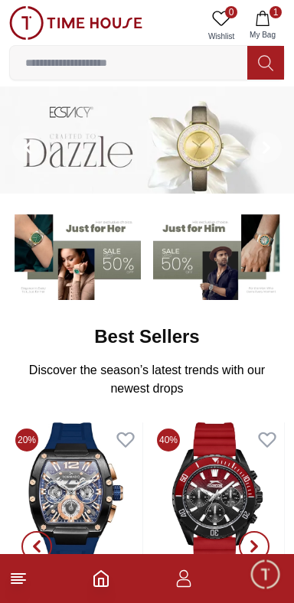
click at [24, 573] on icon at bounding box center [18, 578] width 18 height 18
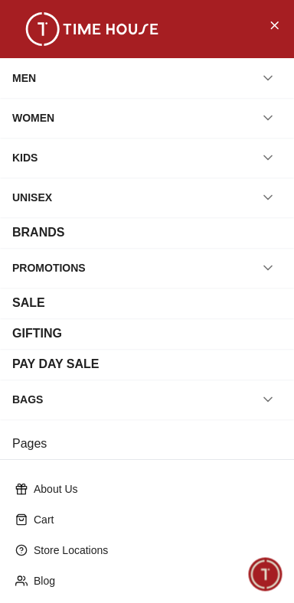
click at [29, 74] on div "MEN" at bounding box center [24, 78] width 24 height 28
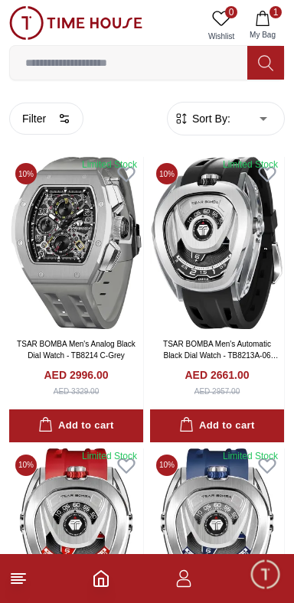
click at [27, 576] on icon at bounding box center [18, 578] width 18 height 18
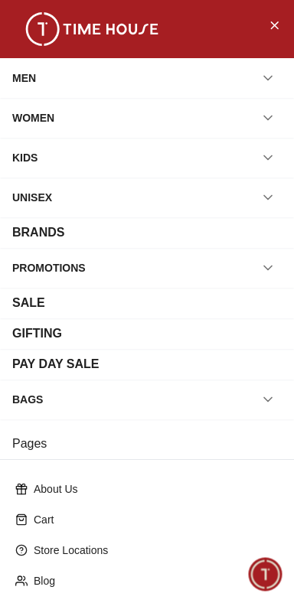
click at [28, 79] on div "MEN" at bounding box center [24, 78] width 24 height 28
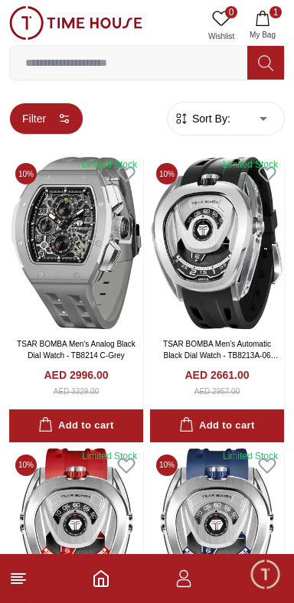
click at [65, 117] on icon "button" at bounding box center [64, 118] width 12 height 12
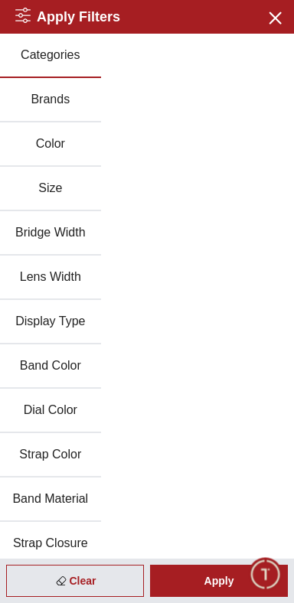
click at [41, 52] on button "Categories" at bounding box center [50, 56] width 101 height 44
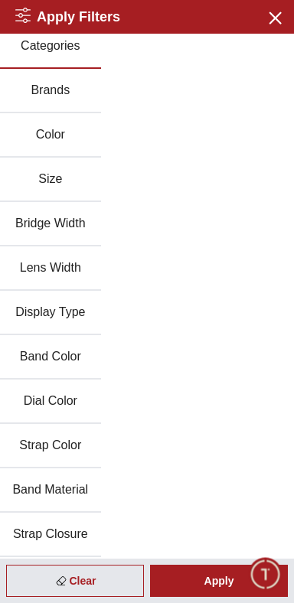
scroll to position [11, 0]
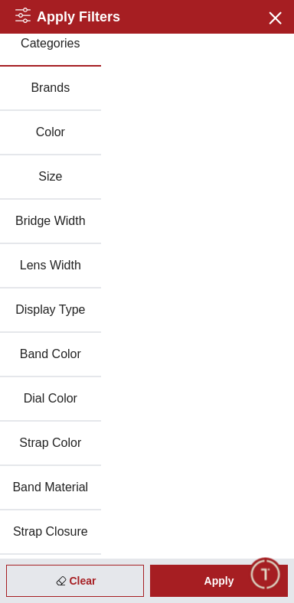
click at [49, 86] on button "Brands" at bounding box center [50, 89] width 101 height 44
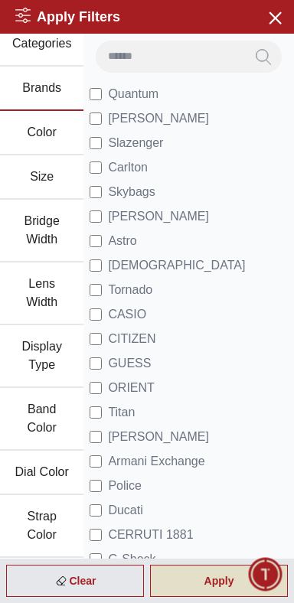
click at [224, 585] on div "Apply" at bounding box center [219, 581] width 138 height 32
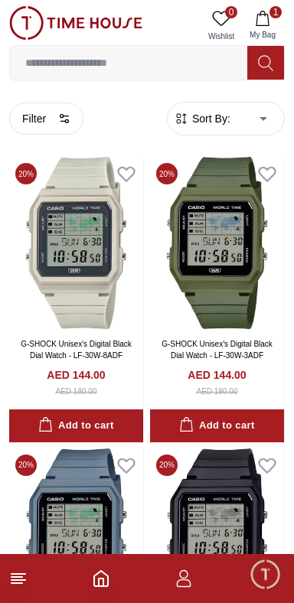
click at [268, 20] on icon "button" at bounding box center [262, 18] width 15 height 15
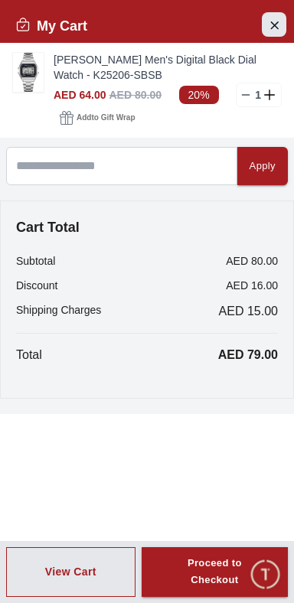
click at [275, 26] on icon "Close Account" at bounding box center [274, 24] width 12 height 19
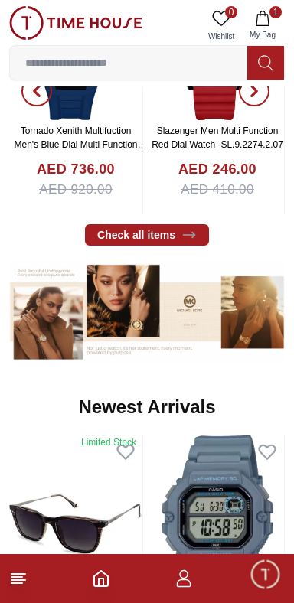
scroll to position [456, 0]
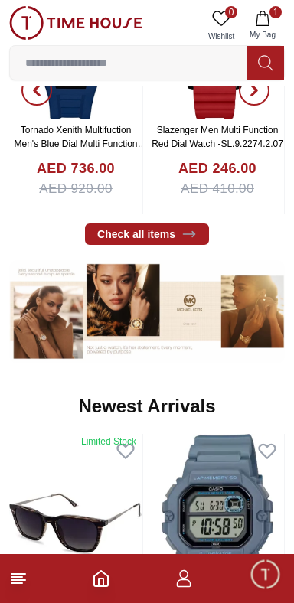
click at [20, 579] on icon at bounding box center [18, 578] width 18 height 18
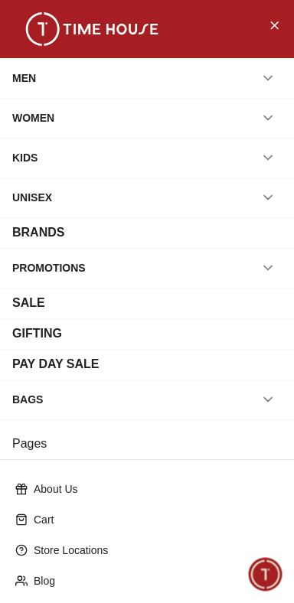
click at [25, 77] on div "MEN" at bounding box center [24, 78] width 24 height 28
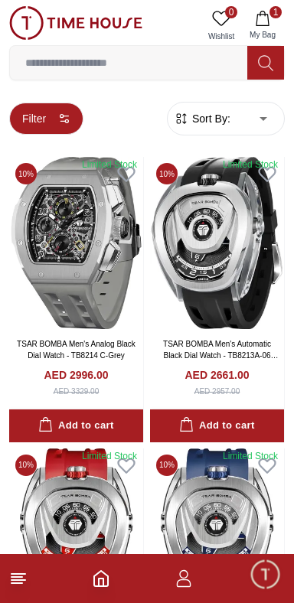
click at [37, 112] on button "Filter" at bounding box center [46, 119] width 74 height 32
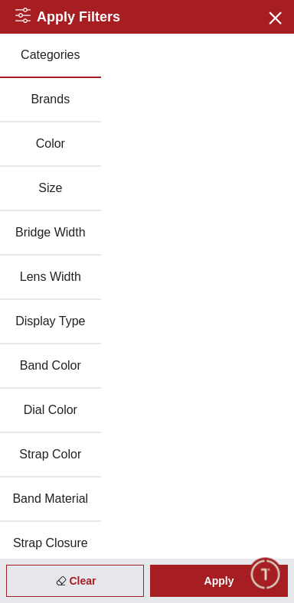
click at [52, 48] on button "Categories" at bounding box center [50, 56] width 101 height 44
click at [54, 100] on button "Brands" at bounding box center [50, 100] width 101 height 44
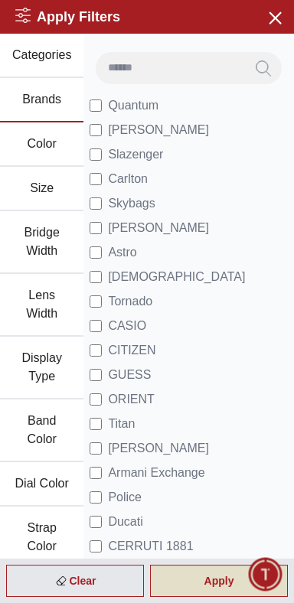
click at [187, 588] on div "Apply" at bounding box center [219, 581] width 138 height 32
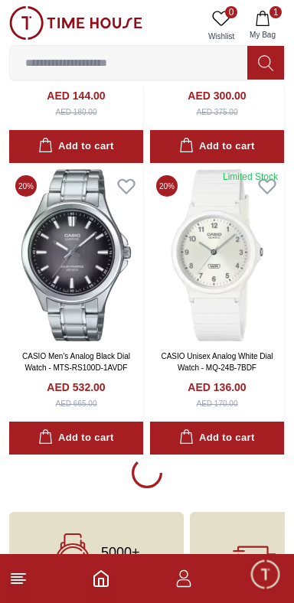
scroll to position [2612, 0]
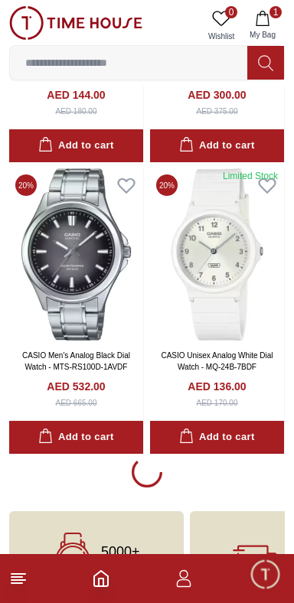
scroll to position [2782, 0]
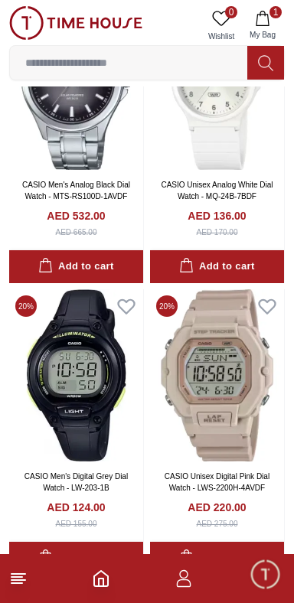
click at [17, 577] on line at bounding box center [16, 577] width 11 height 0
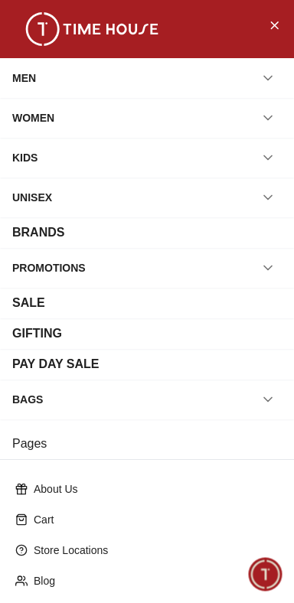
scroll to position [217, 0]
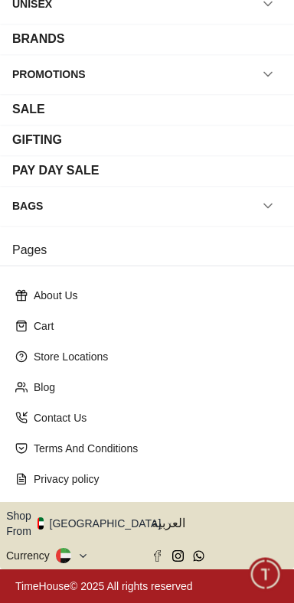
click at [167, 523] on icon "button" at bounding box center [169, 523] width 5 height 11
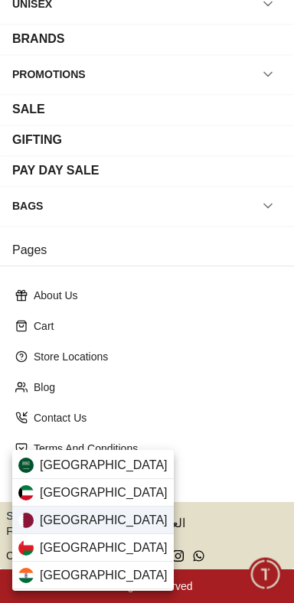
click at [50, 523] on span "[GEOGRAPHIC_DATA]" at bounding box center [104, 520] width 128 height 18
